Goal: Transaction & Acquisition: Purchase product/service

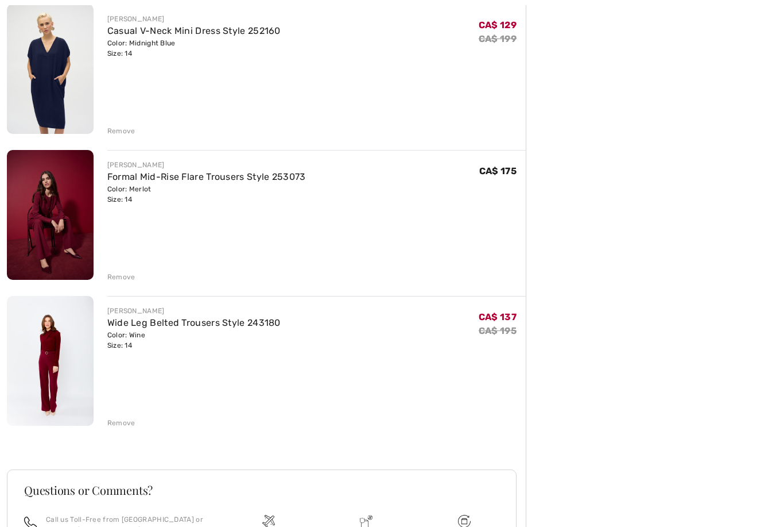
scroll to position [292, 0]
click at [270, 178] on link "Formal Mid-Rise Flare Trousers Style 253073" at bounding box center [206, 176] width 199 height 11
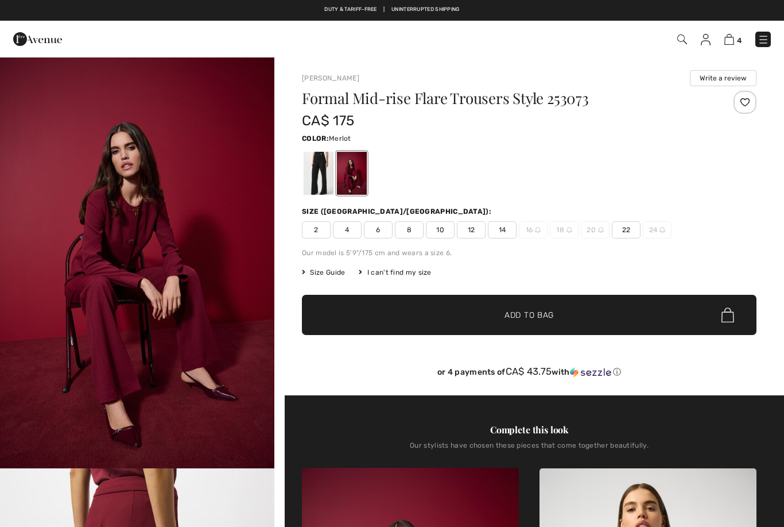
checkbox input "true"
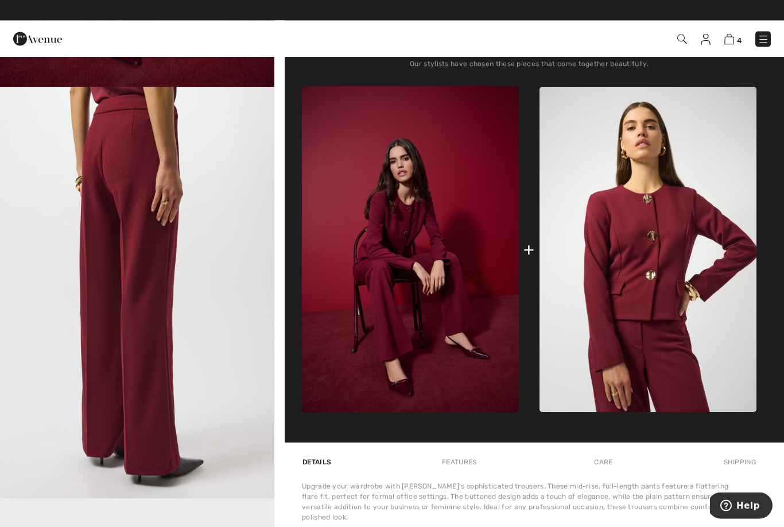
scroll to position [381, 0]
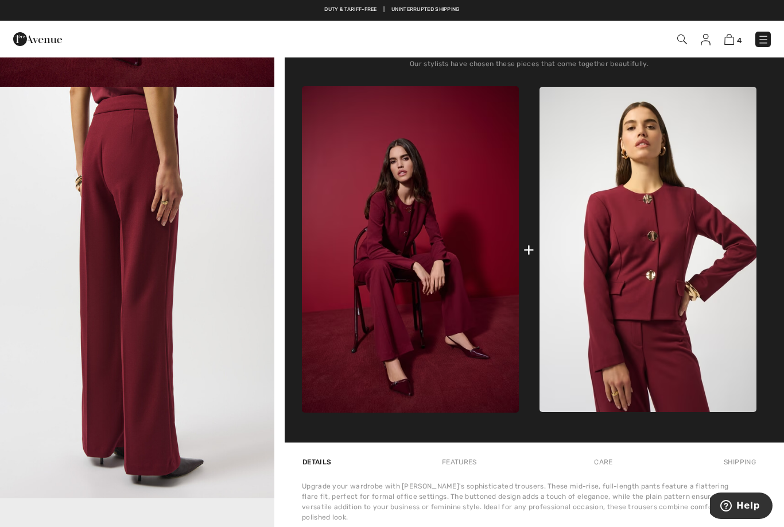
click at [649, 297] on img at bounding box center [648, 250] width 217 height 326
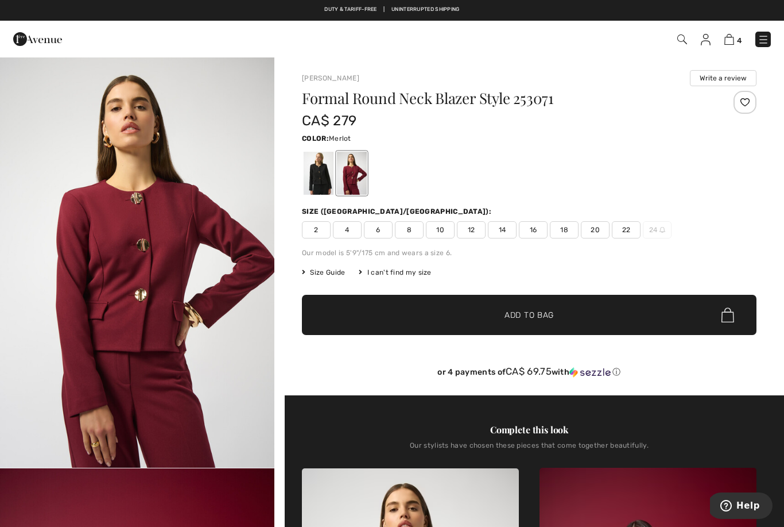
click at [534, 225] on span "16" at bounding box center [533, 229] width 29 height 17
click at [562, 191] on div at bounding box center [529, 173] width 455 height 48
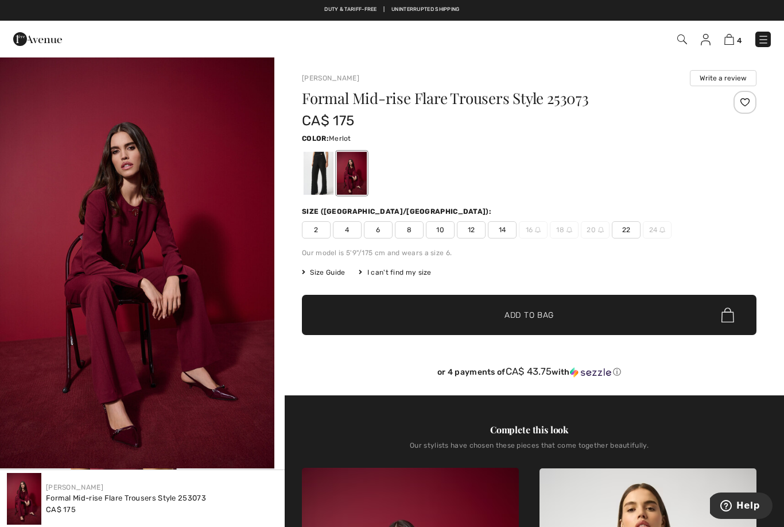
click at [726, 37] on img at bounding box center [730, 39] width 10 height 11
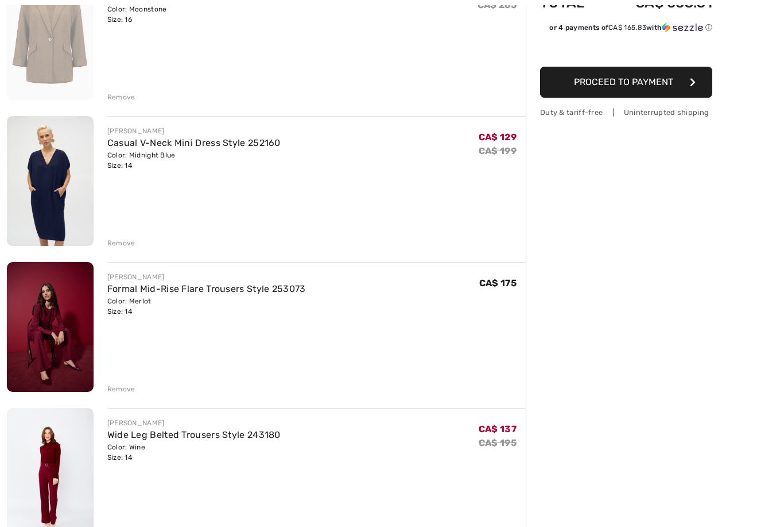
scroll to position [180, 0]
click at [497, 427] on span "CA$ 137" at bounding box center [498, 428] width 38 height 11
click at [502, 436] on div "CA$ 195" at bounding box center [498, 443] width 38 height 14
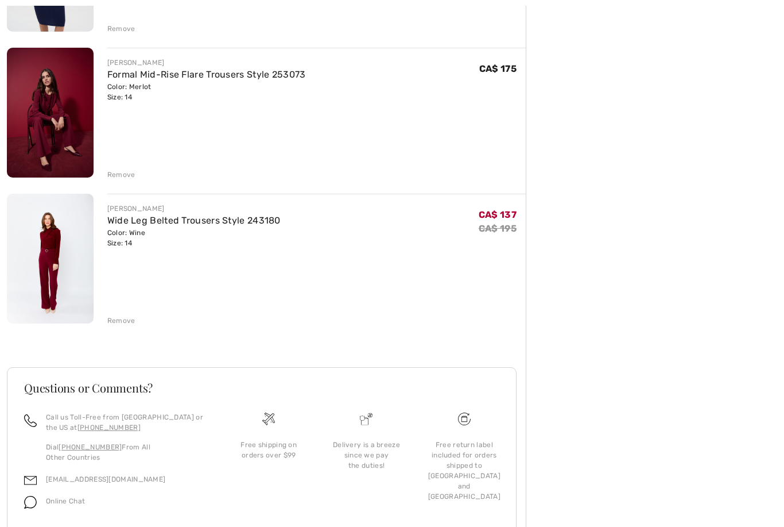
scroll to position [397, 0]
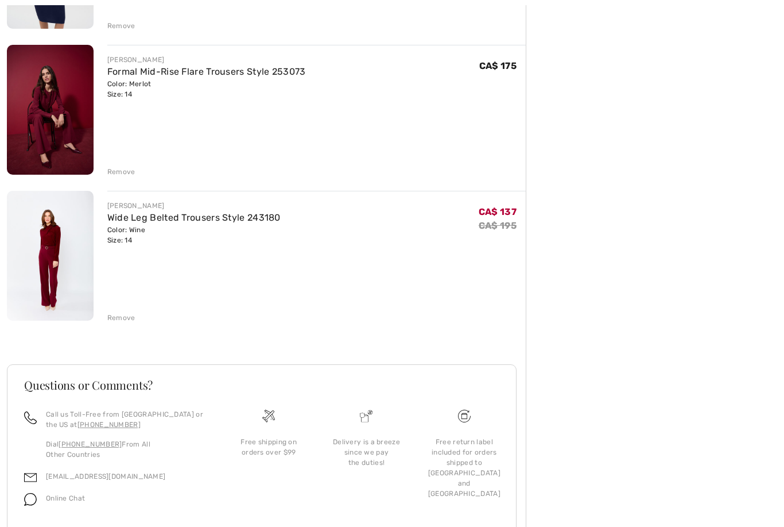
click at [497, 221] on s "CA$ 195" at bounding box center [498, 226] width 38 height 11
click at [258, 214] on link "Wide Leg Belted Trousers Style 243180" at bounding box center [193, 217] width 173 height 11
